Goal: Transaction & Acquisition: Purchase product/service

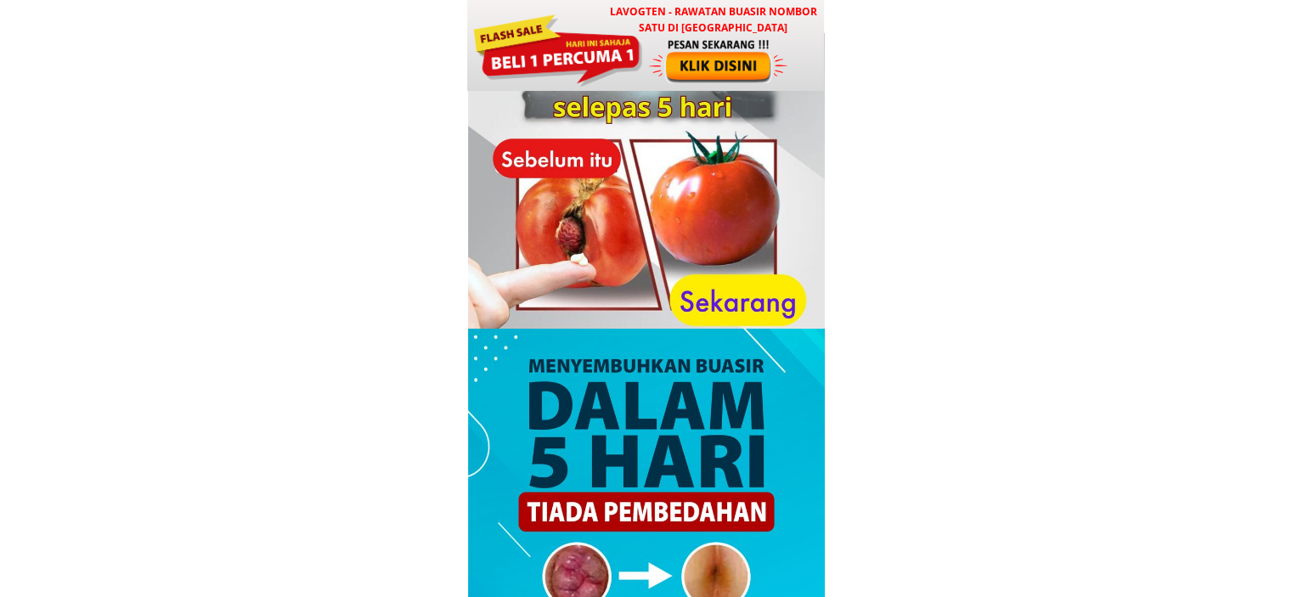
click at [727, 65] on div at bounding box center [719, 60] width 141 height 47
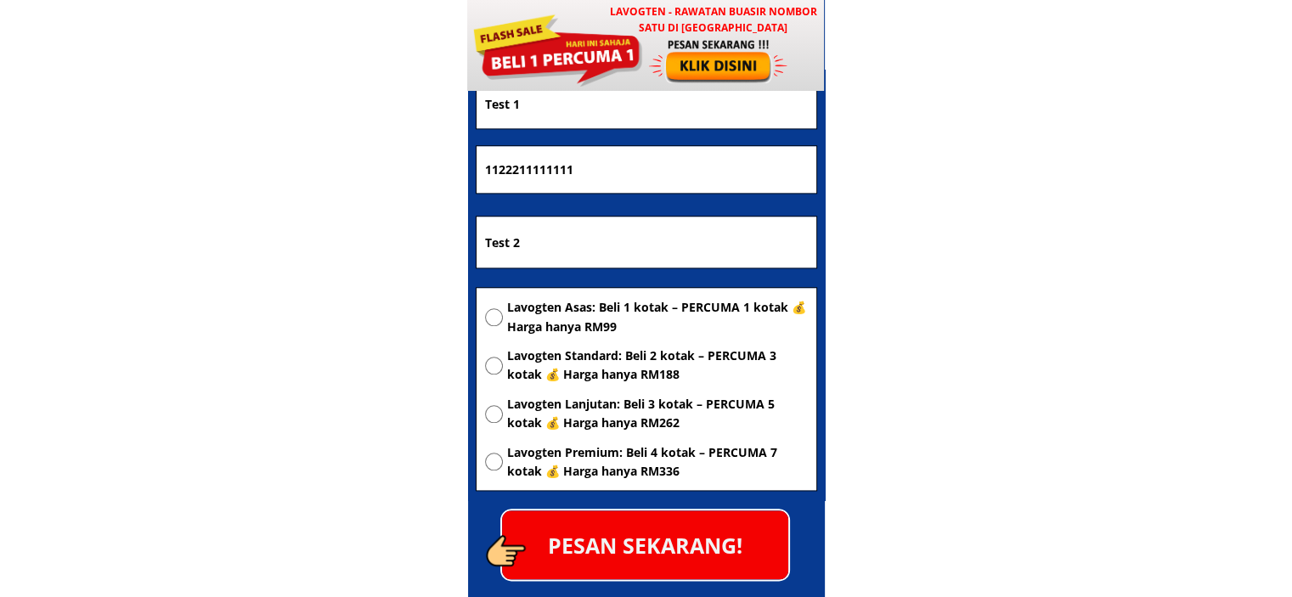
scroll to position [8361, 0]
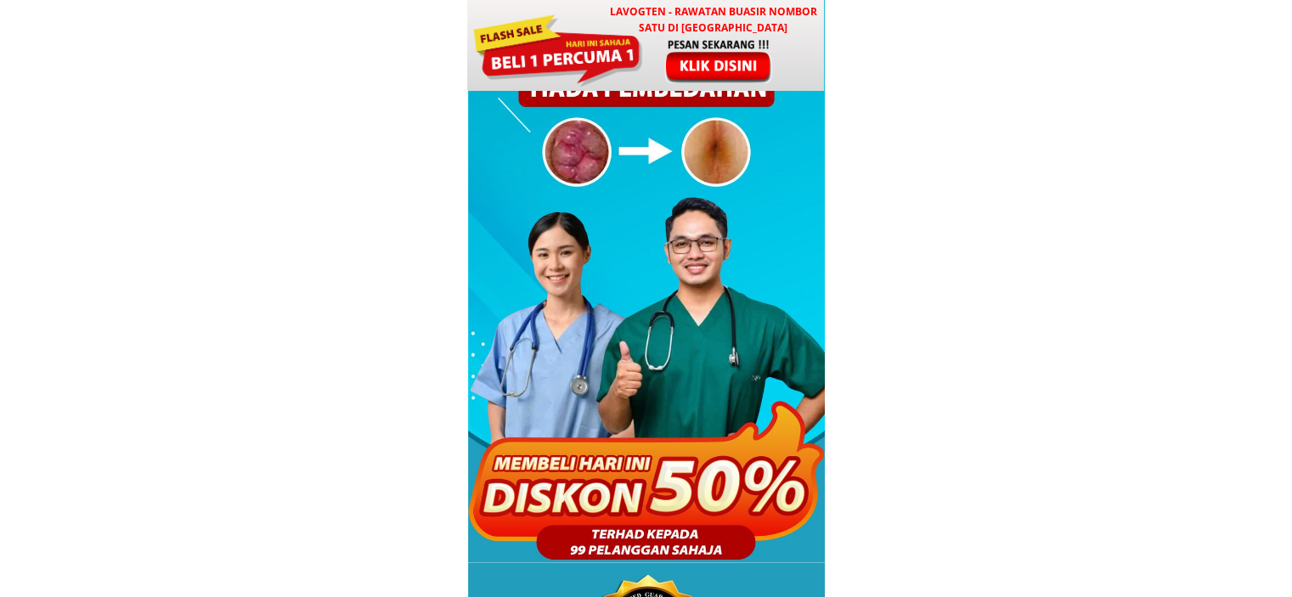
click at [696, 59] on div at bounding box center [719, 60] width 141 height 47
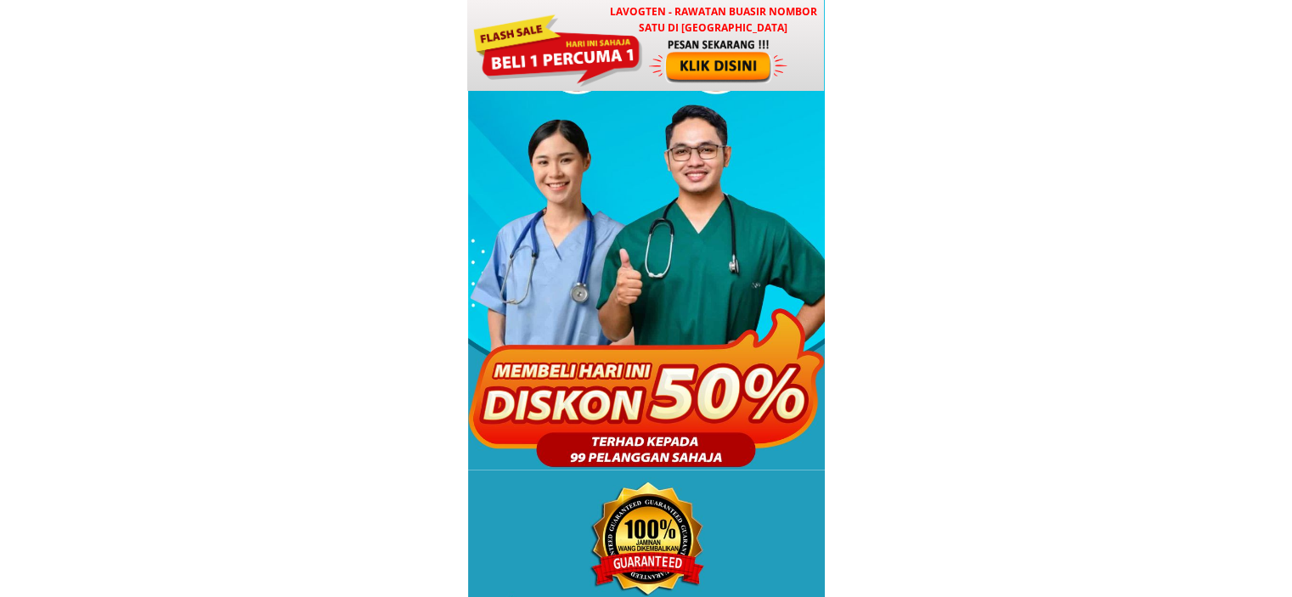
scroll to position [680, 0]
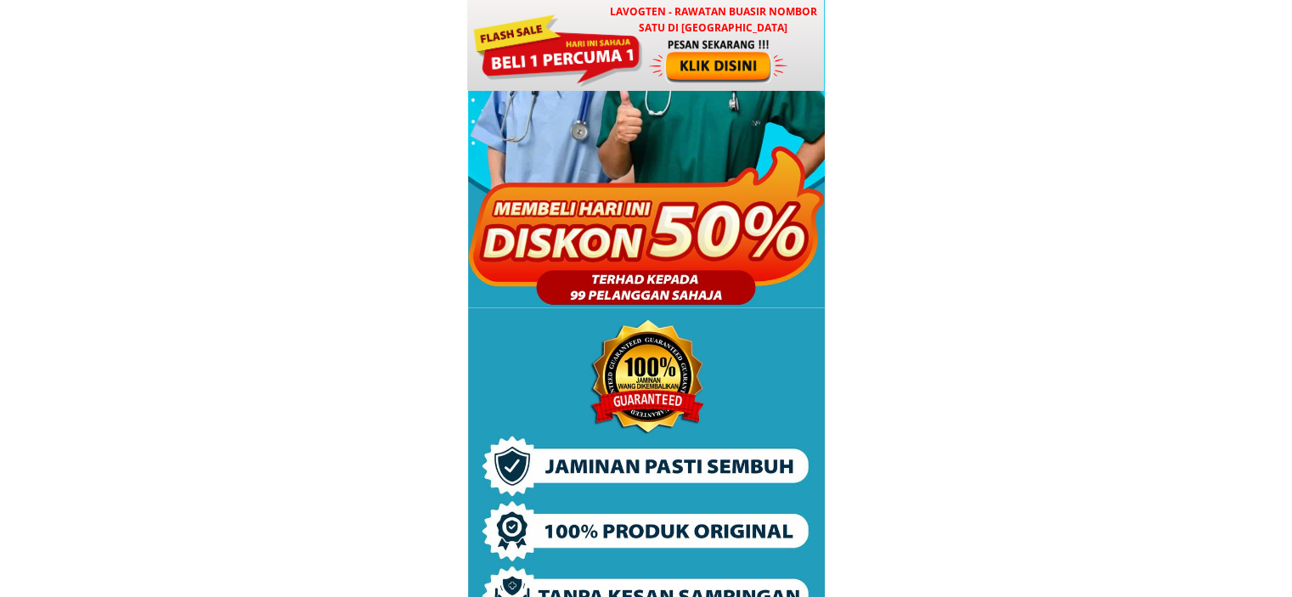
click at [708, 70] on div at bounding box center [719, 60] width 141 height 47
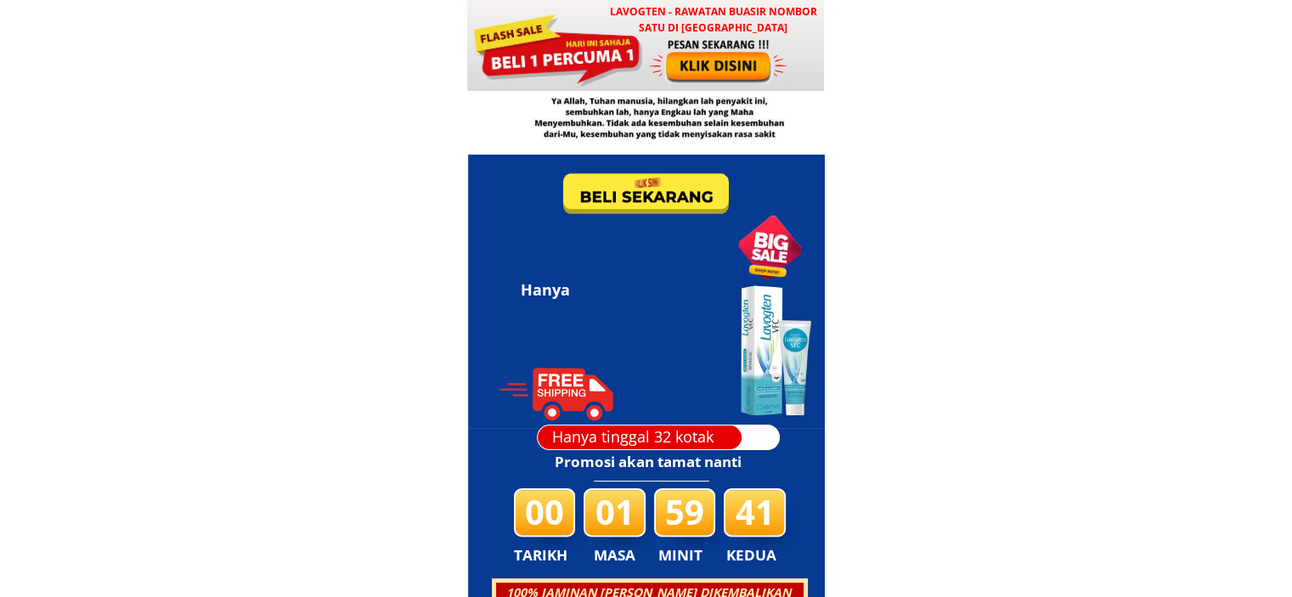
scroll to position [13713, 0]
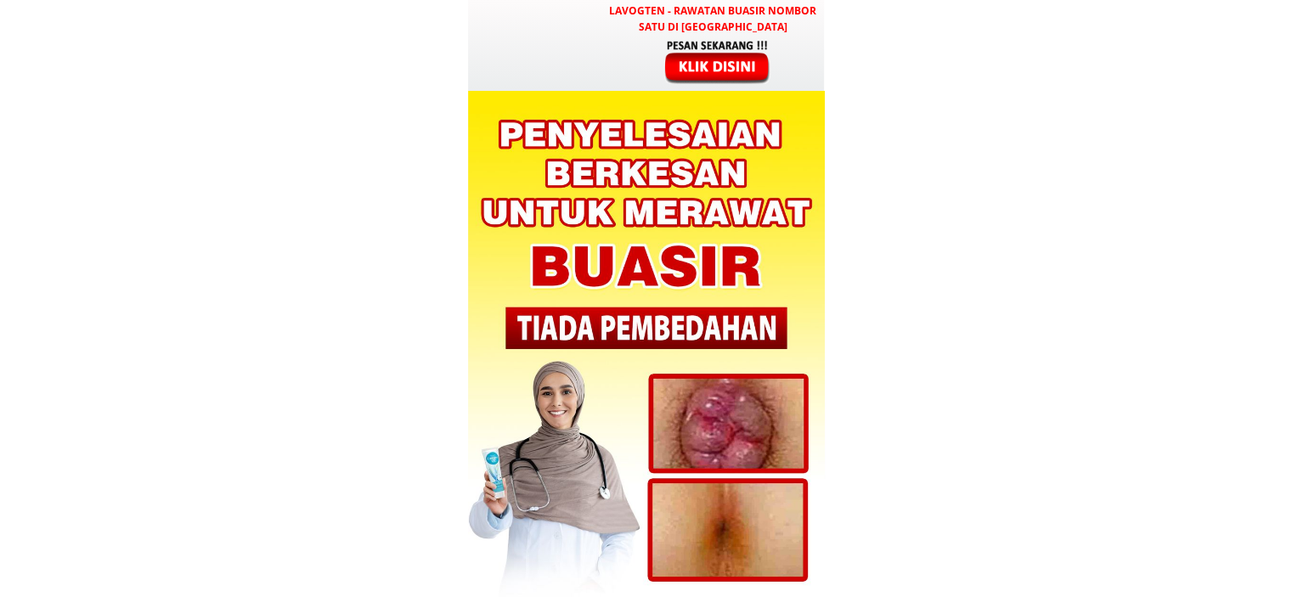
type input "Test 1"
type input "1122211111111"
type input "Test 2"
click at [737, 62] on div at bounding box center [718, 61] width 141 height 47
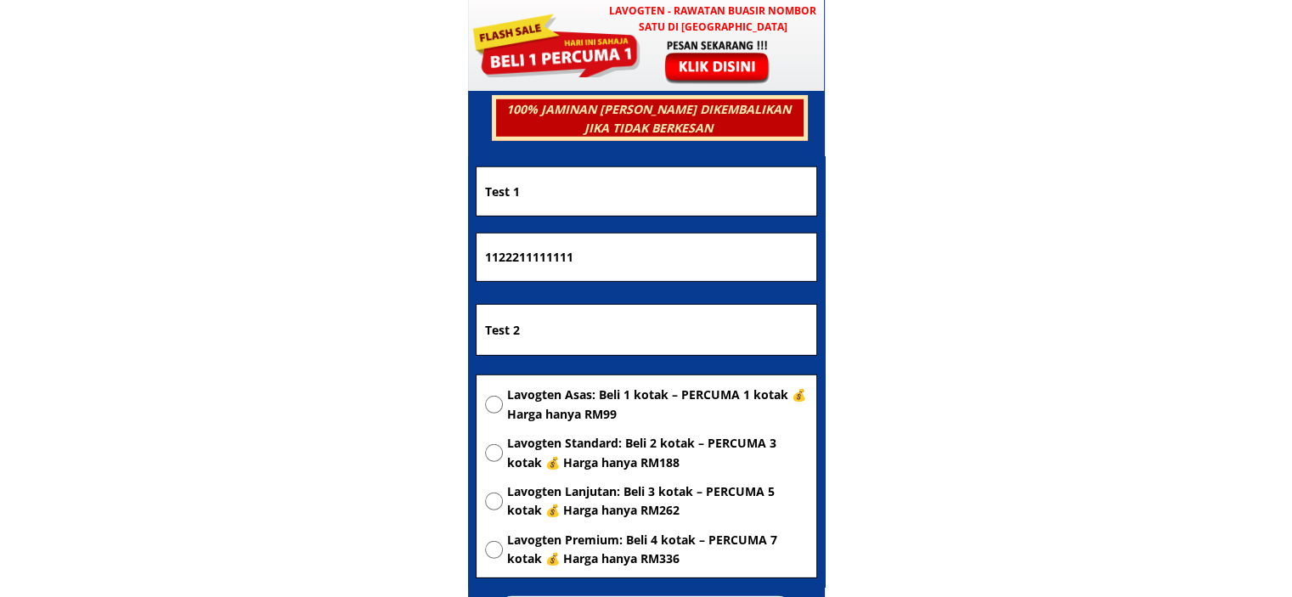
scroll to position [4915, 0]
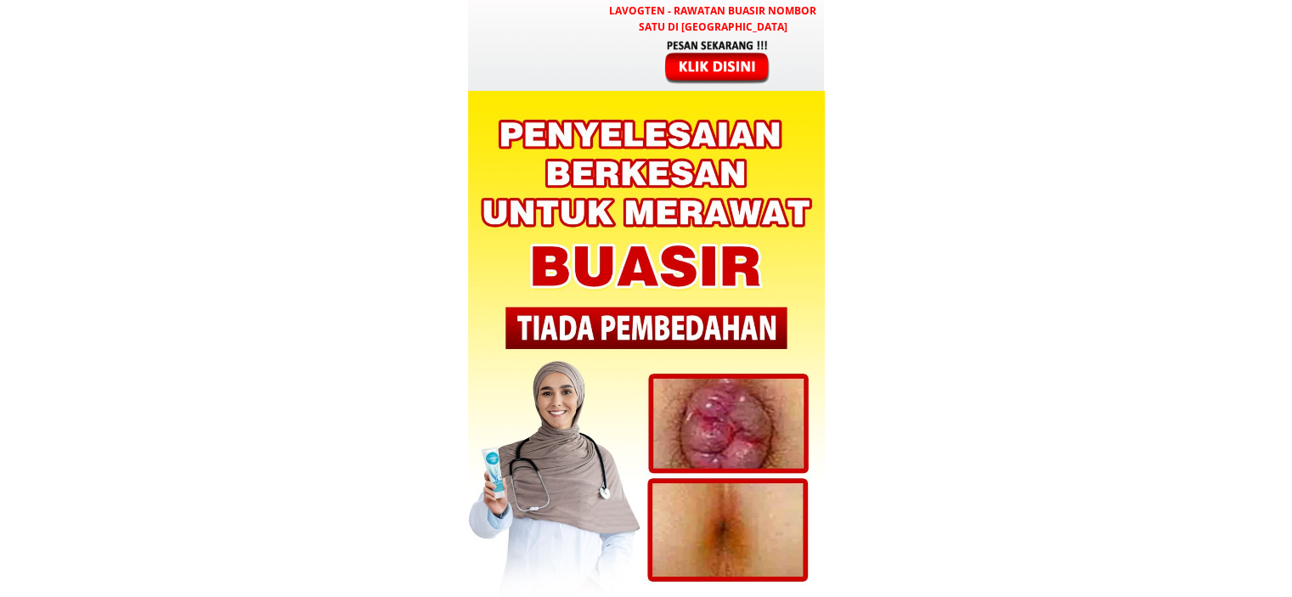
click at [720, 41] on div at bounding box center [718, 61] width 141 height 47
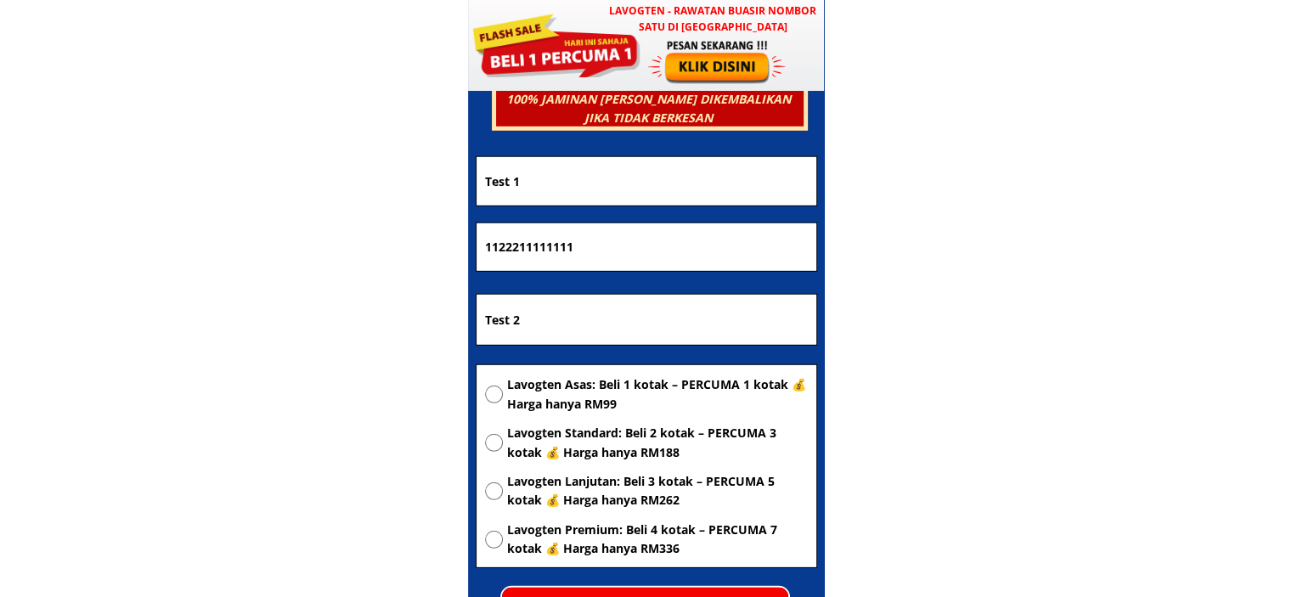
scroll to position [5000, 0]
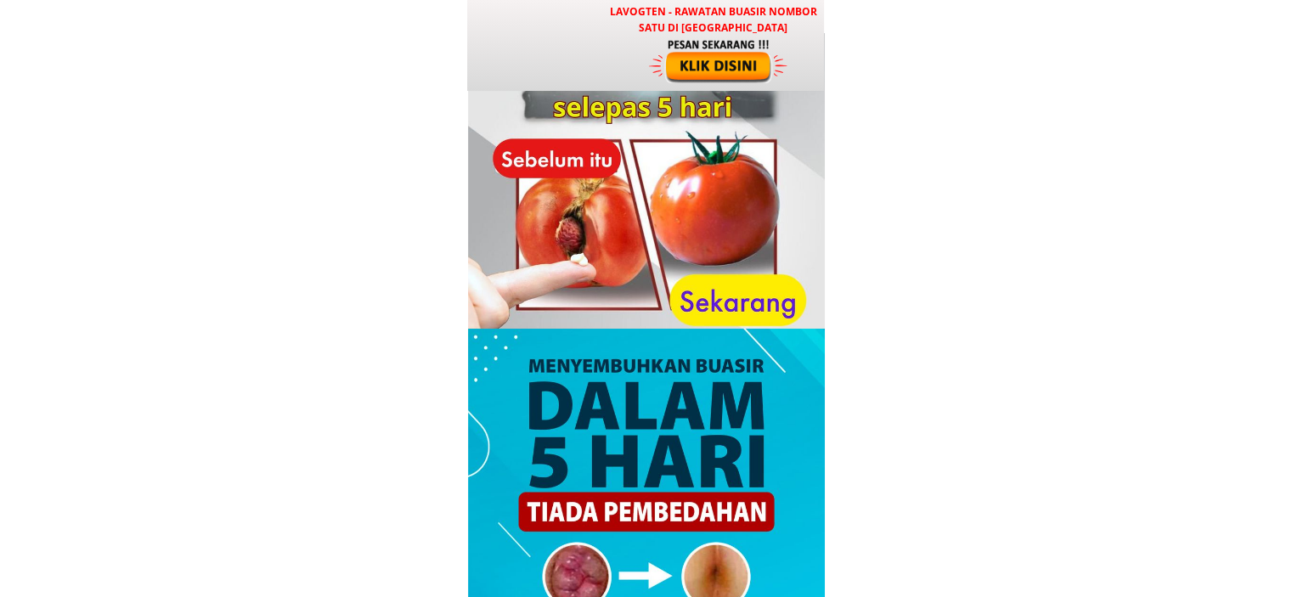
click at [710, 64] on div at bounding box center [719, 60] width 141 height 47
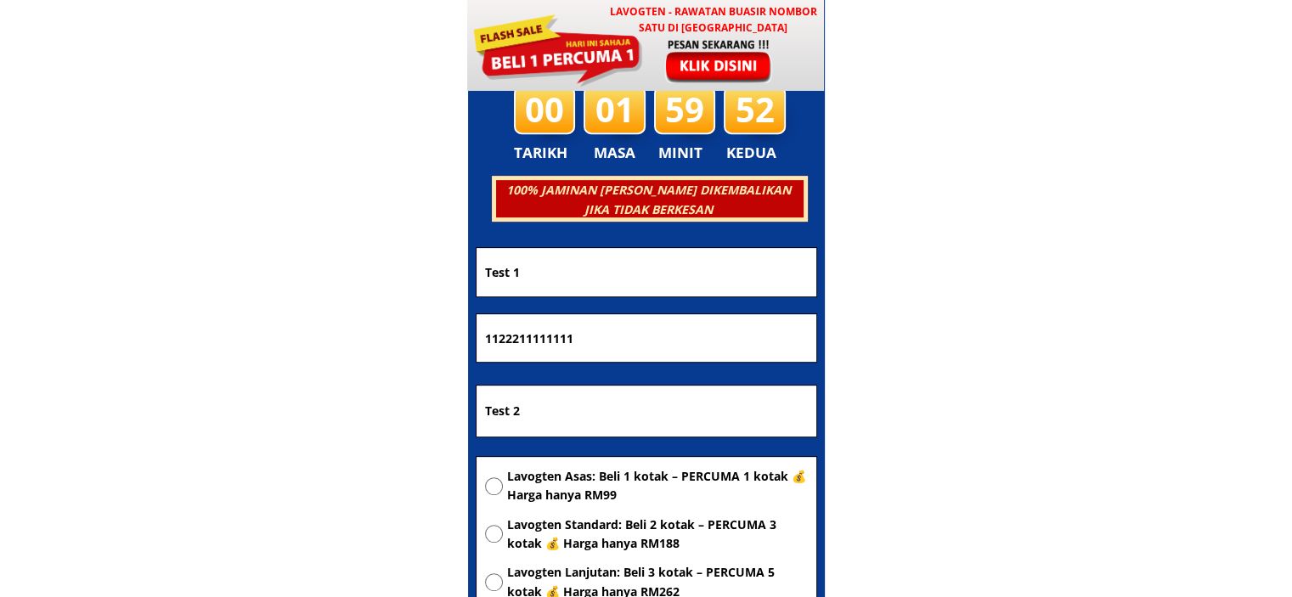
scroll to position [13713, 0]
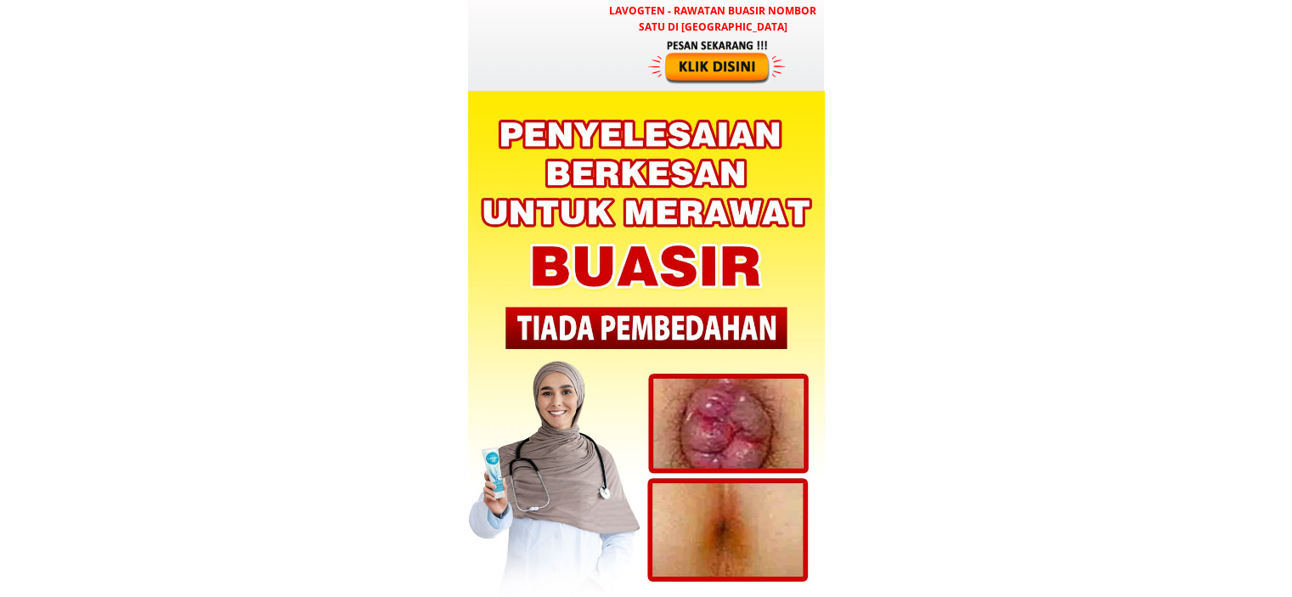
click at [723, 67] on div at bounding box center [718, 61] width 141 height 47
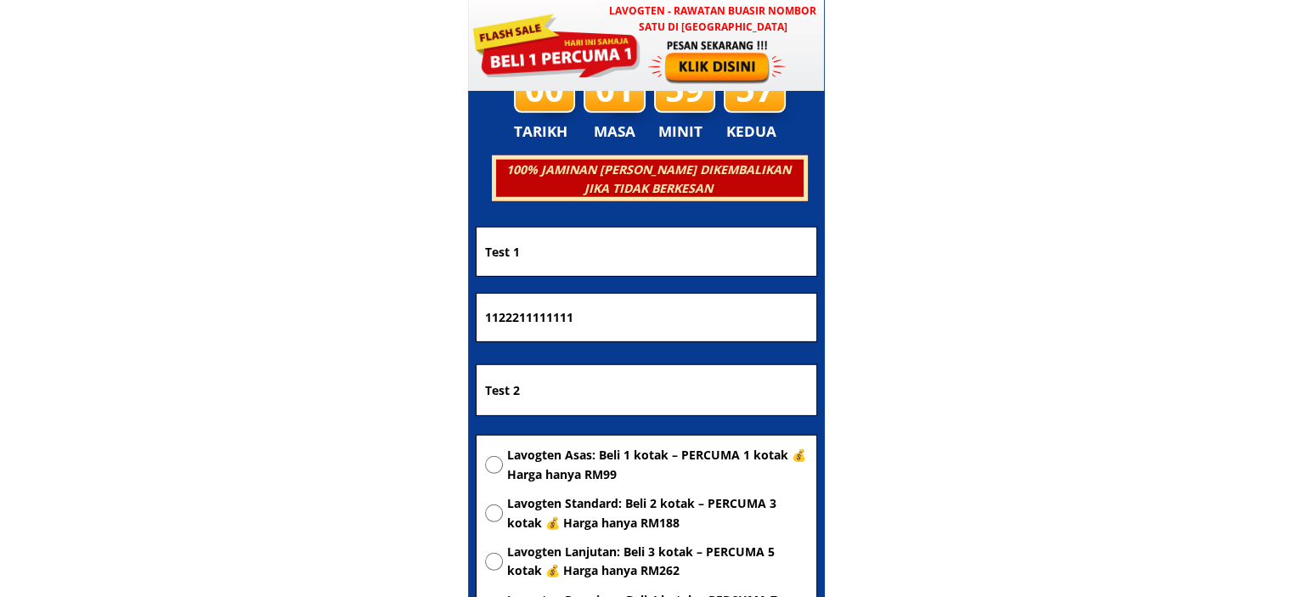
scroll to position [4830, 0]
